Goal: Information Seeking & Learning: Check status

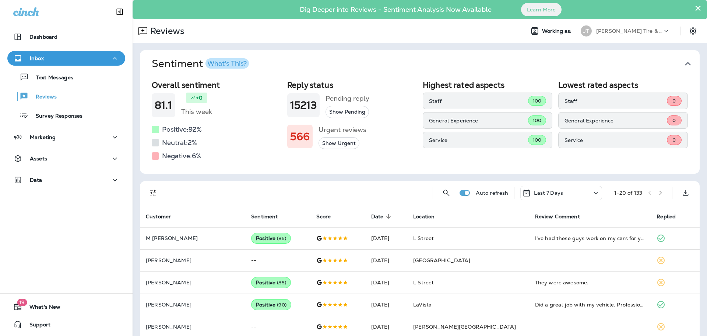
click at [64, 85] on div "Text Messages Reviews Survey Responses" at bounding box center [66, 94] width 118 height 57
click at [66, 82] on div "Text Messages" at bounding box center [41, 76] width 63 height 11
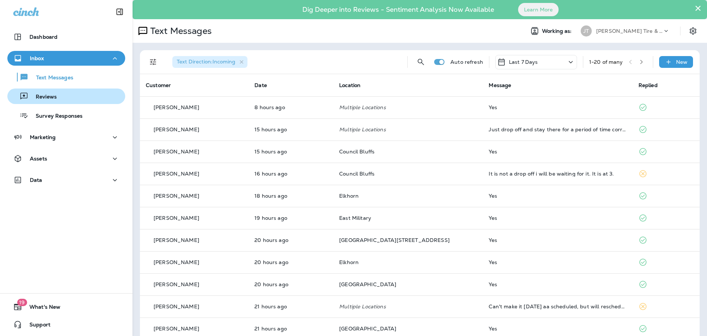
click at [55, 94] on div "Reviews" at bounding box center [33, 96] width 46 height 11
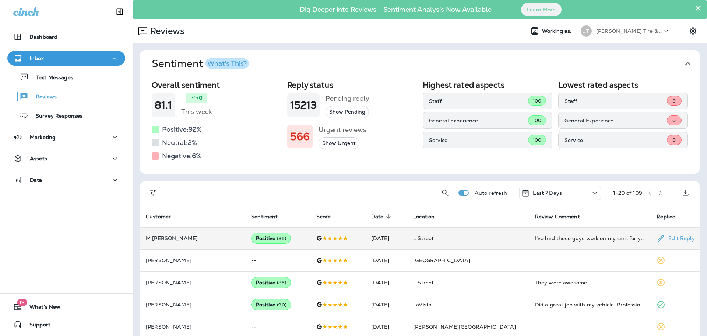
click at [493, 235] on td "L Street" at bounding box center [468, 238] width 122 height 22
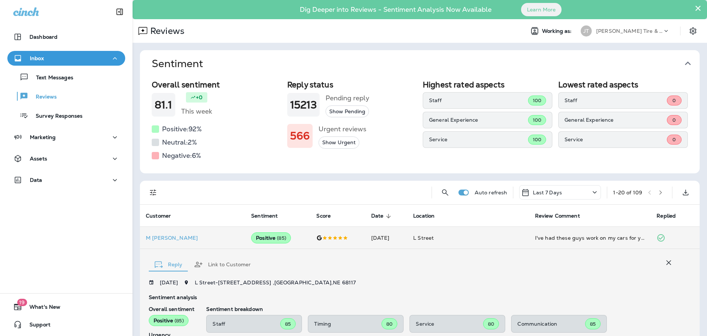
scroll to position [147, 0]
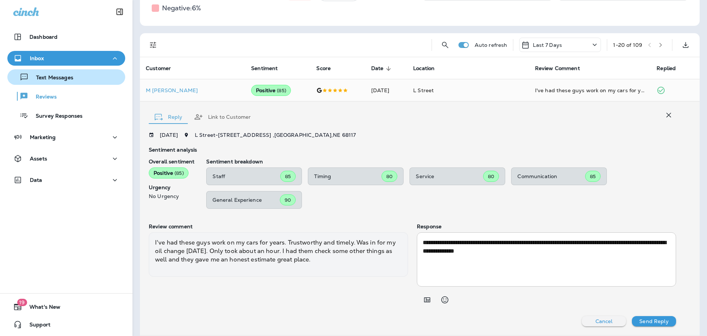
click at [56, 76] on p "Text Messages" at bounding box center [51, 77] width 45 height 7
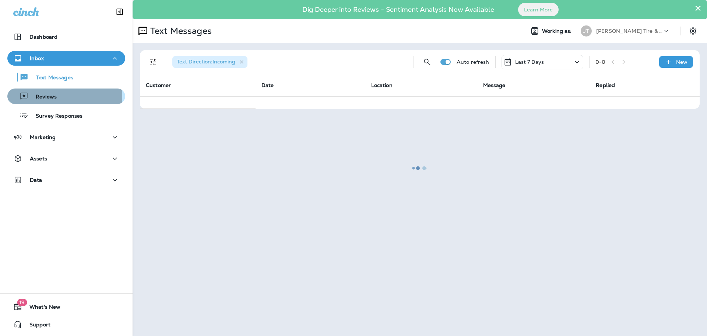
click at [47, 95] on p "Reviews" at bounding box center [42, 97] width 28 height 7
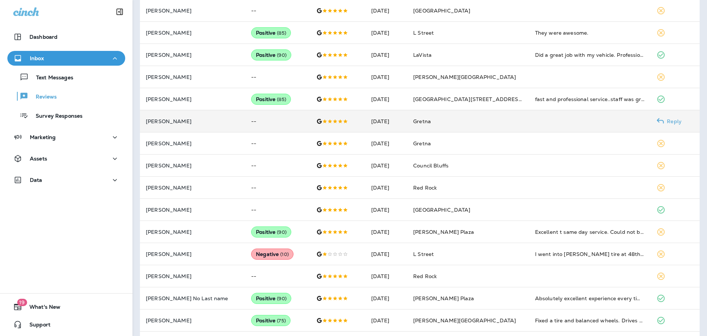
scroll to position [258, 0]
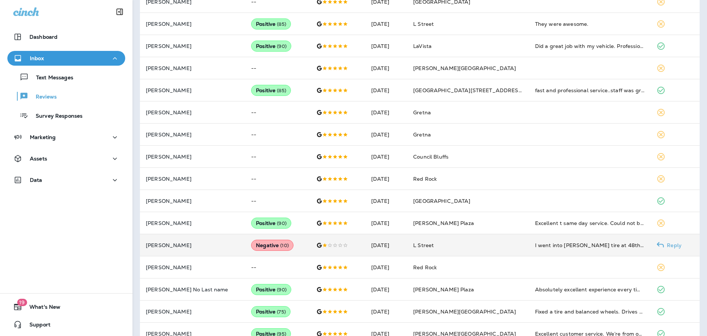
click at [529, 251] on td "I went into [PERSON_NAME] tire at 48th and L to have my truck suspension looked…" at bounding box center [590, 245] width 122 height 22
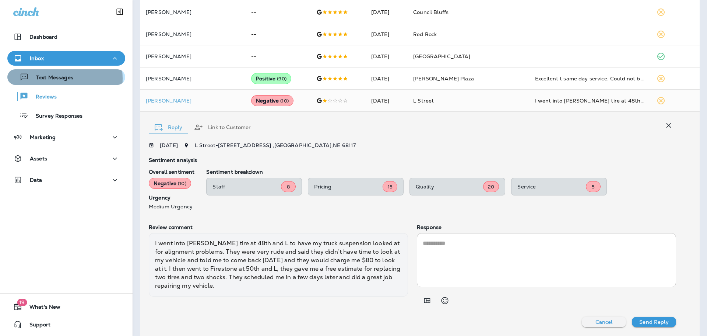
click at [50, 78] on p "Text Messages" at bounding box center [51, 77] width 45 height 7
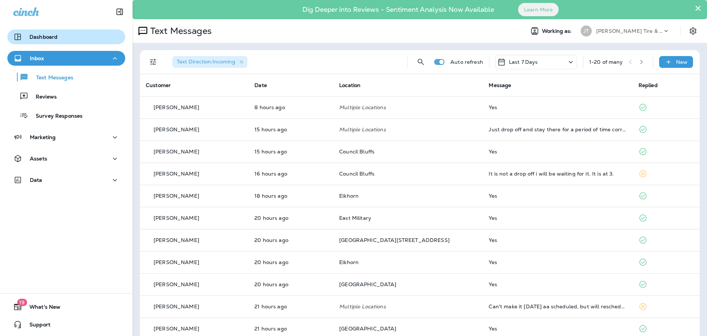
click at [49, 35] on p "Dashboard" at bounding box center [43, 37] width 28 height 6
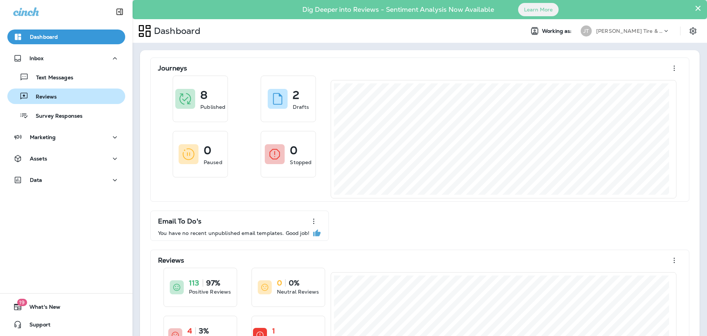
click at [59, 93] on div "Reviews" at bounding box center [66, 96] width 112 height 11
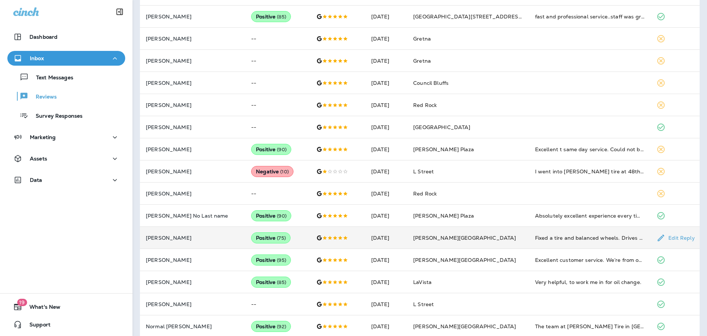
scroll to position [340, 0]
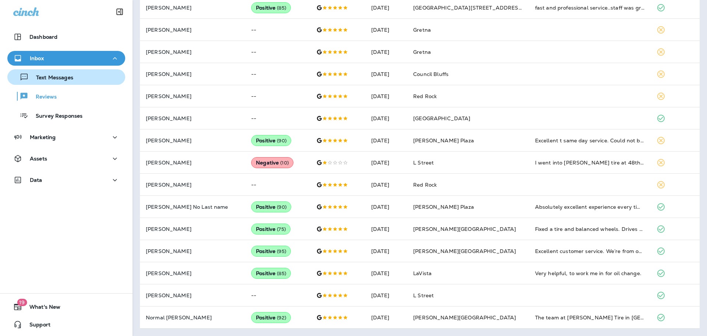
click at [59, 79] on p "Text Messages" at bounding box center [51, 77] width 45 height 7
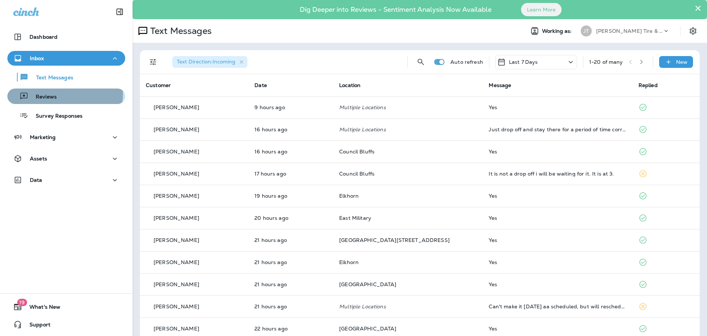
click at [59, 93] on div "Reviews" at bounding box center [66, 96] width 112 height 11
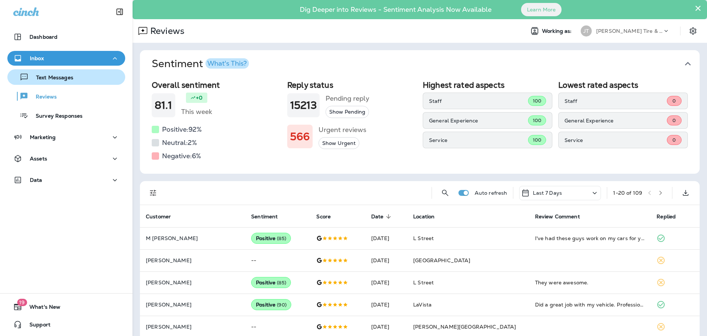
click at [48, 83] on button "Text Messages" at bounding box center [66, 76] width 118 height 15
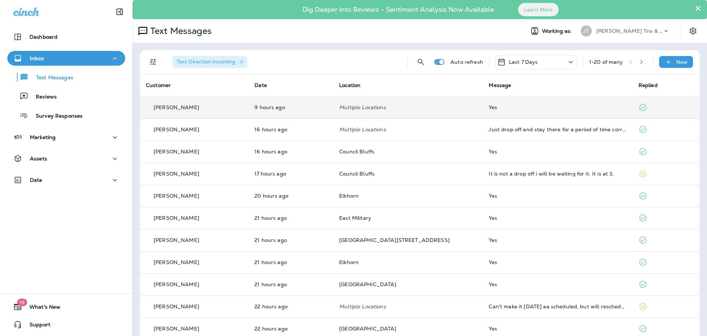
click at [455, 109] on td "Multiple Locations" at bounding box center [408, 107] width 150 height 22
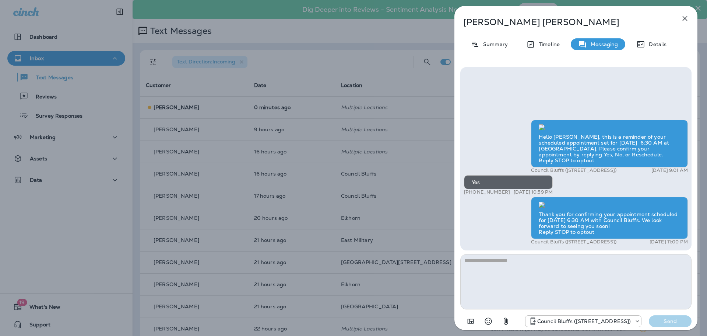
click at [686, 18] on icon "button" at bounding box center [685, 18] width 5 height 5
